Goal: Transaction & Acquisition: Purchase product/service

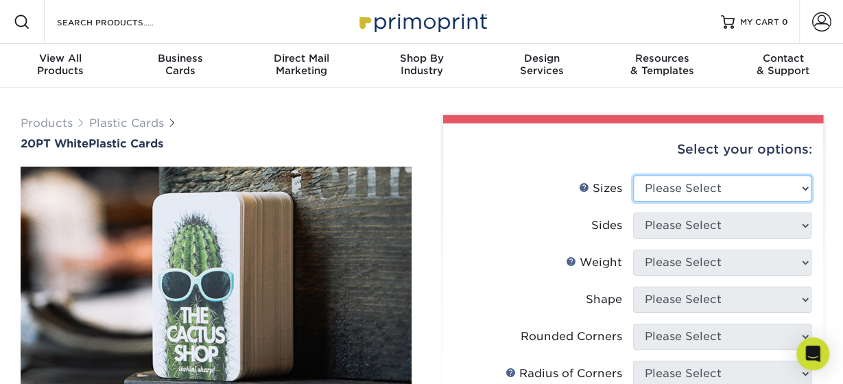
click at [633, 176] on select "Please Select 2" x 3.5" 2" x 8" 2.12" x 3.375" 2.5" x 2.5" 4.25" x 6"" at bounding box center [722, 189] width 178 height 26
select select "2.00x3.50"
click option "2" x 3.5"" at bounding box center [0, 0] width 0 height 0
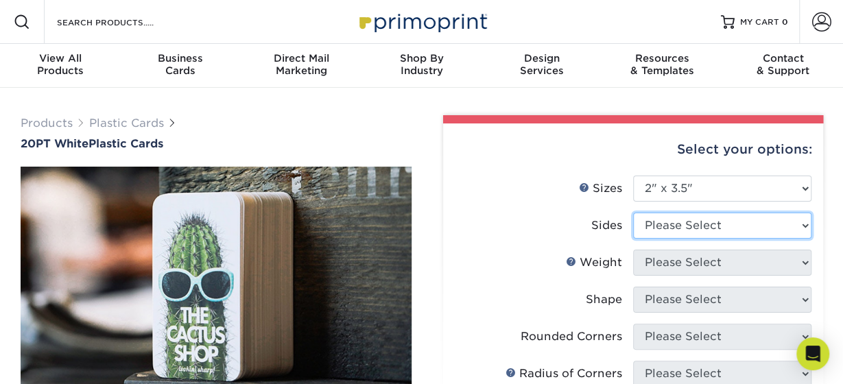
click at [633, 213] on select "Please Select Print Both Sides Print Front Only" at bounding box center [722, 226] width 178 height 26
select select "13abbda7-1d64-4f25-8bb2-c179b224825d"
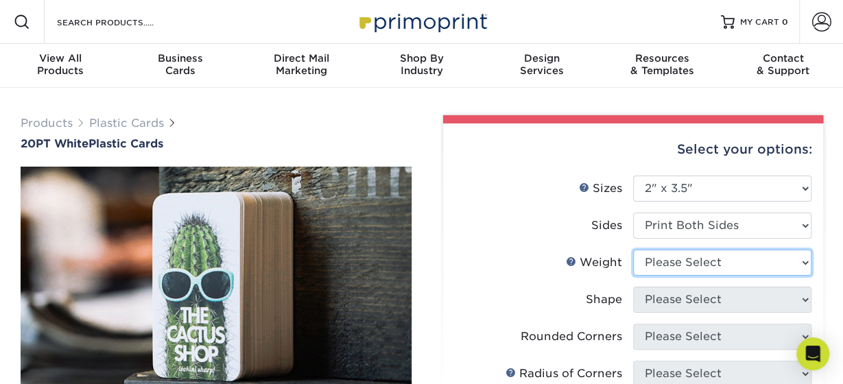
click at [633, 250] on select "Please Select 20PT White Plastic" at bounding box center [722, 263] width 178 height 26
select select "20PT White Plastic"
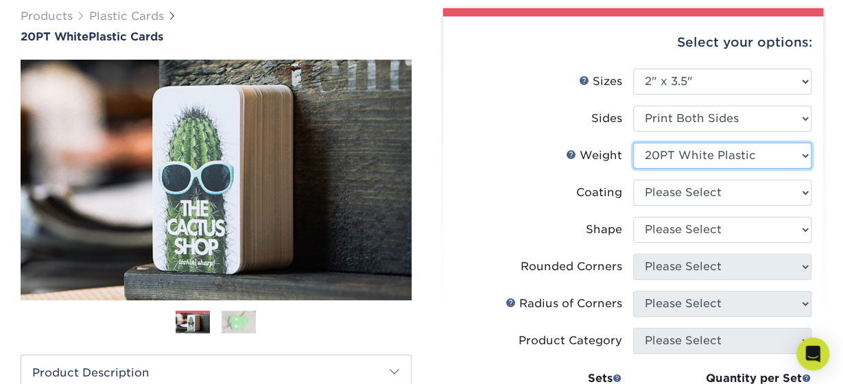
scroll to position [145, 0]
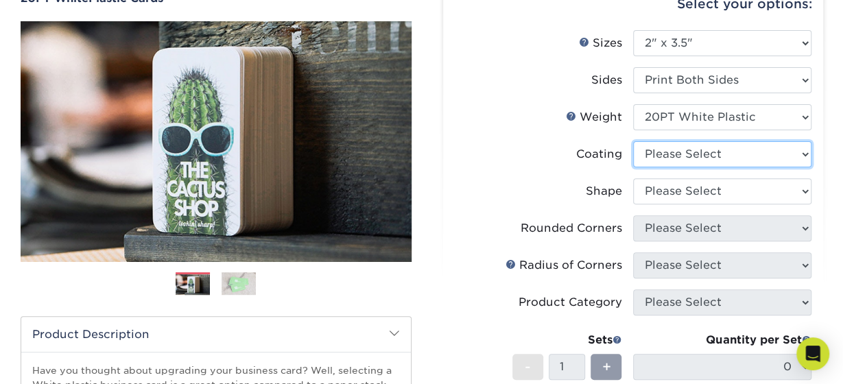
click at [633, 141] on select at bounding box center [722, 154] width 178 height 26
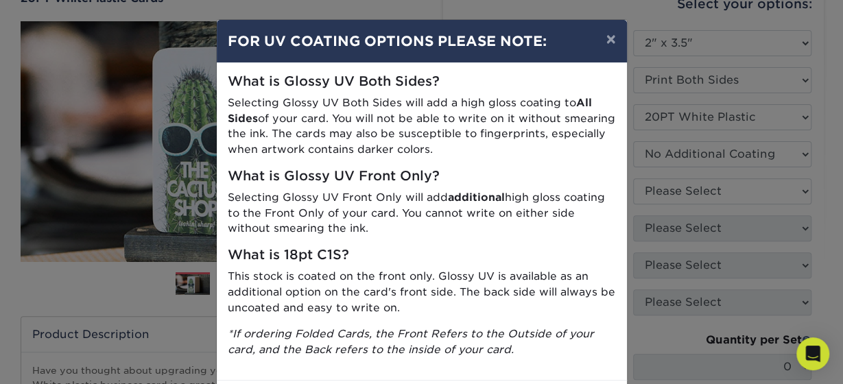
click at [685, 189] on div "× FOR UV COATING OPTIONS PLEASE NOTE: What is Glossy UV Both Sides? Selecting G…" at bounding box center [421, 192] width 843 height 384
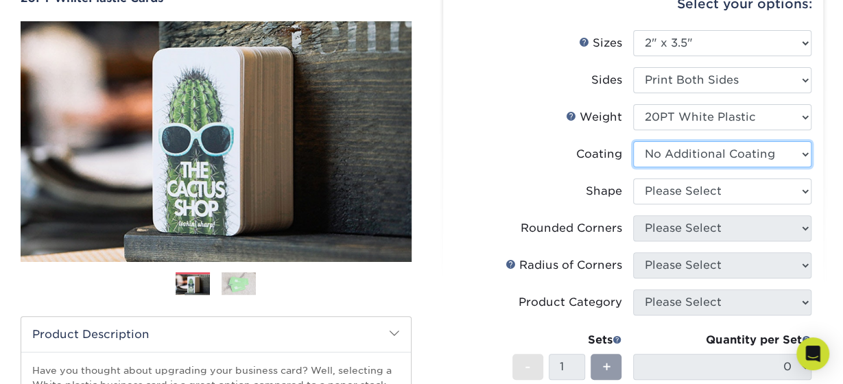
click at [633, 141] on select at bounding box center [722, 154] width 178 height 26
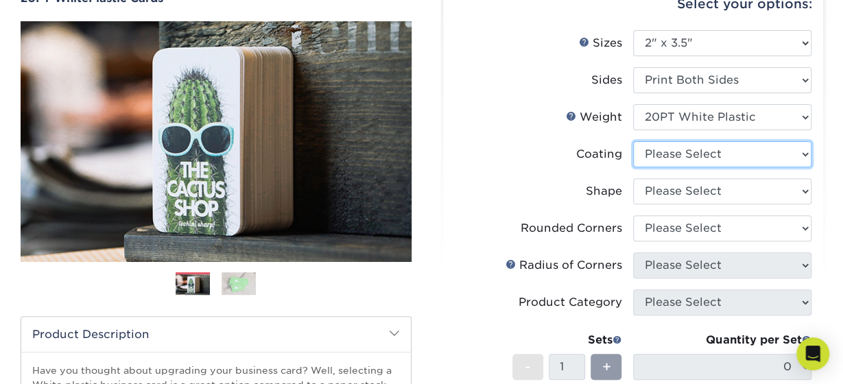
click at [633, 141] on select at bounding box center [722, 154] width 178 height 26
select select "3e7618de-abca-4bda-9f97-8b9129e913d8"
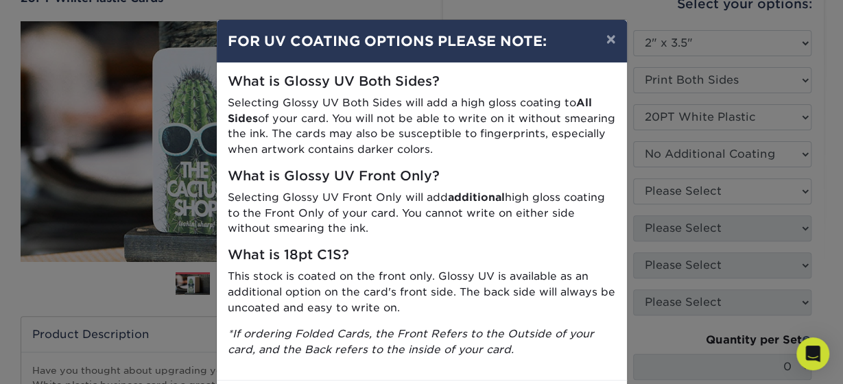
scroll to position [65, 0]
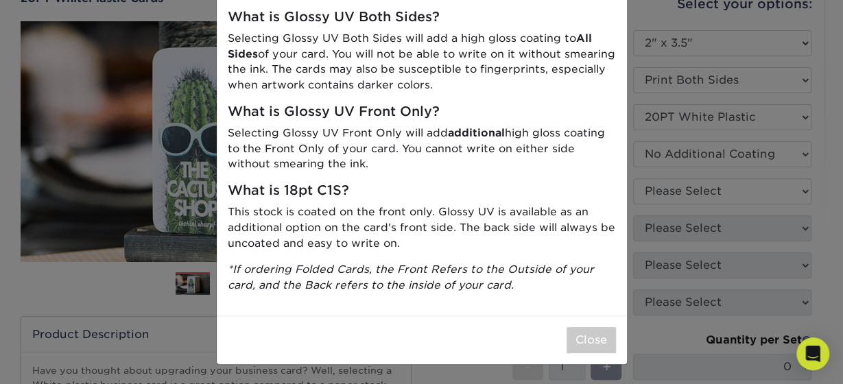
drag, startPoint x: 451, startPoint y: 250, endPoint x: 507, endPoint y: 304, distance: 78.1
click at [454, 254] on div "What is Glossy UV Both Sides? Selecting Glossy UV Both Sides will add a high gl…" at bounding box center [422, 157] width 410 height 317
click at [584, 338] on button "Close" at bounding box center [591, 340] width 49 height 26
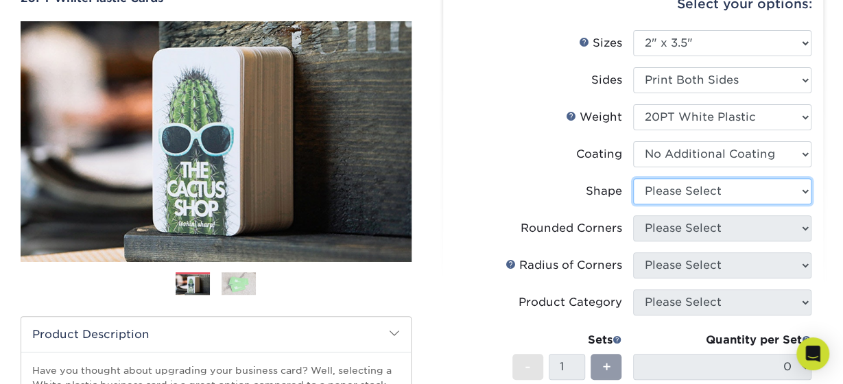
click at [633, 178] on select "Please Select Oval Standard" at bounding box center [722, 191] width 178 height 26
select select "standard"
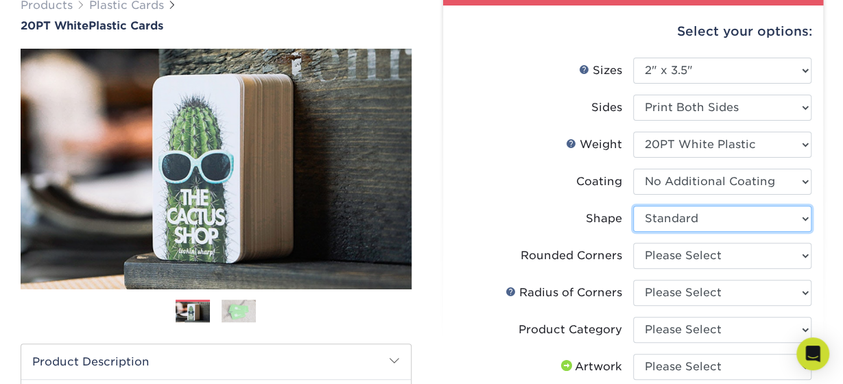
scroll to position [145, 0]
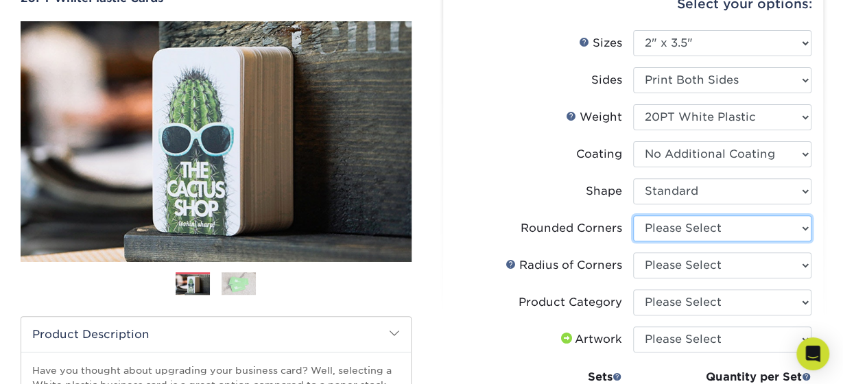
click at [633, 215] on select "Please Select Yes - Round 4 Corners" at bounding box center [722, 228] width 178 height 26
select select "7672df9e-0e0a-464d-8e1f-920c575e4da3"
click option "Yes - Round 4 Corners" at bounding box center [0, 0] width 0 height 0
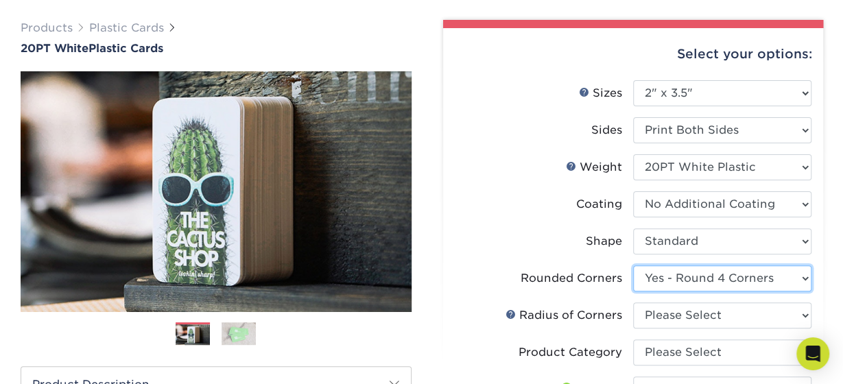
scroll to position [0, 0]
